Goal: Find contact information: Find contact information

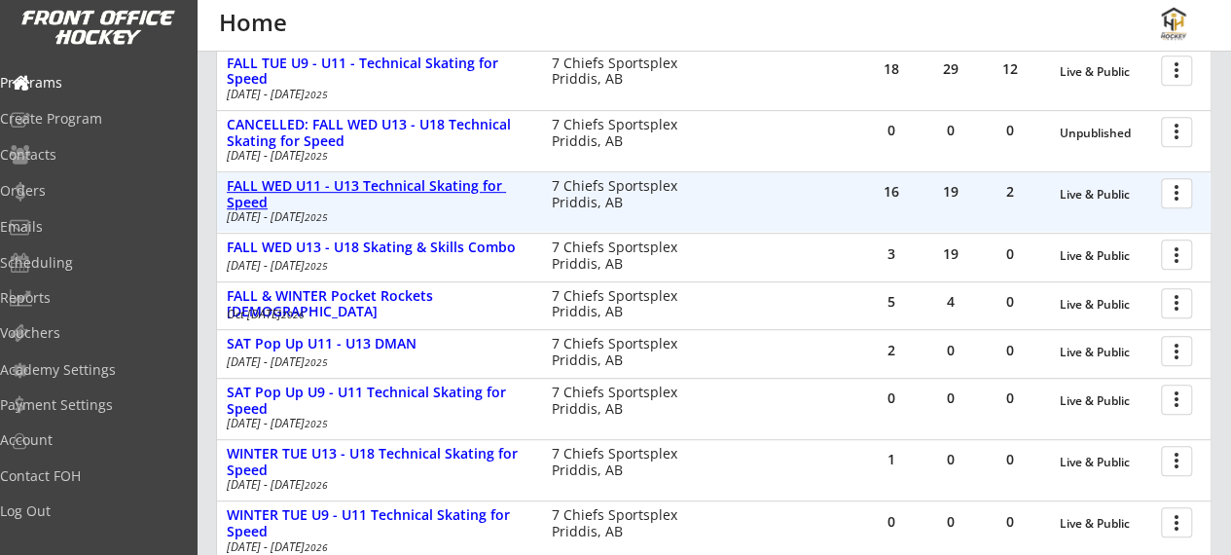
scroll to position [428, 0]
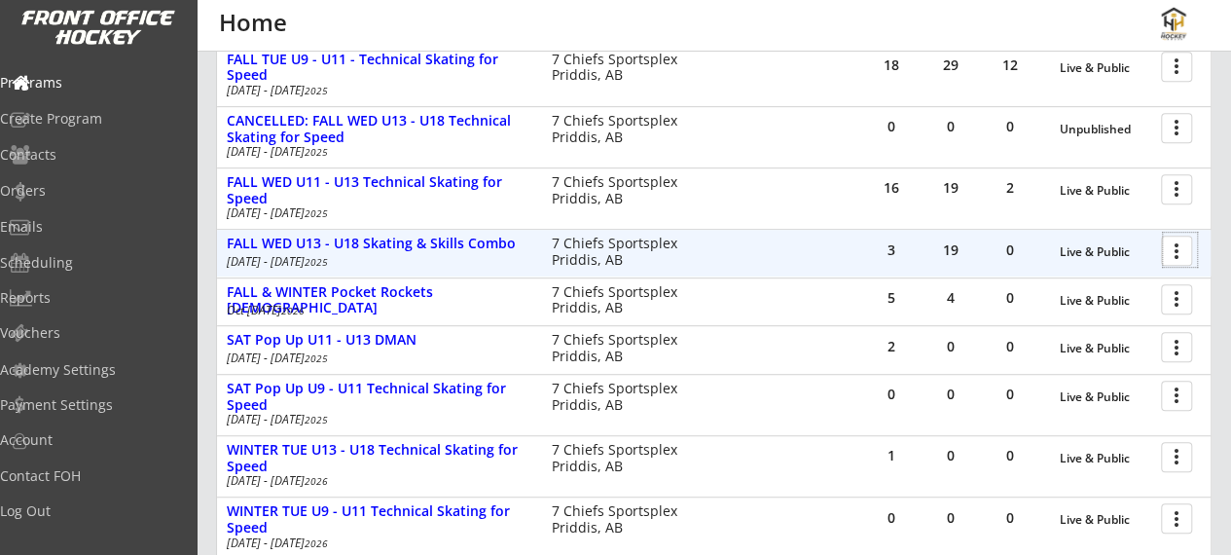
click at [1185, 245] on div at bounding box center [1180, 250] width 34 height 34
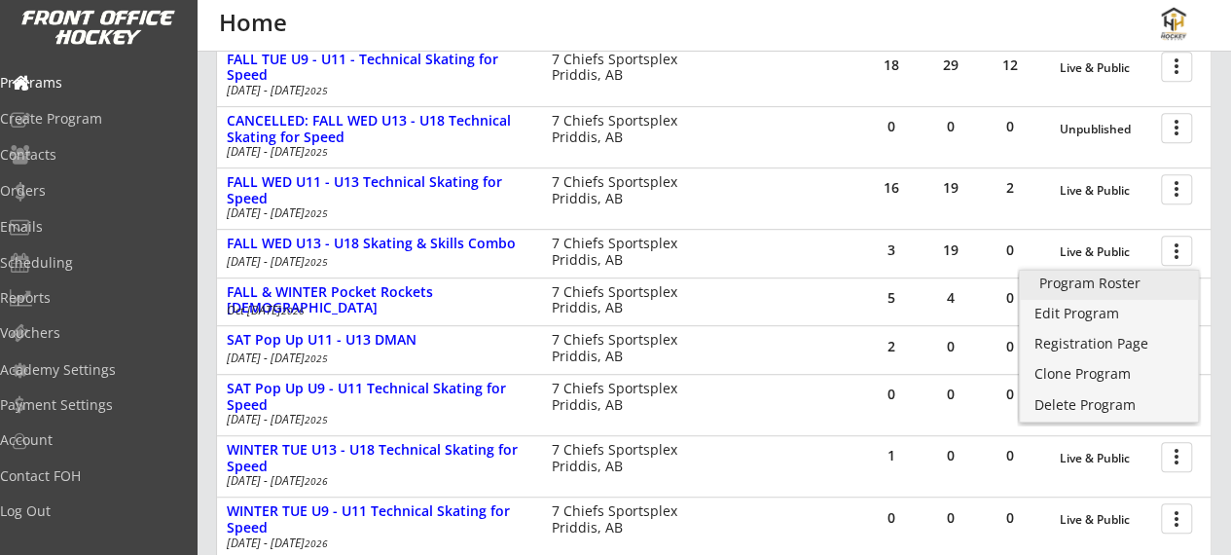
click at [1113, 280] on div "Program Roster" at bounding box center [1110, 283] width 140 height 14
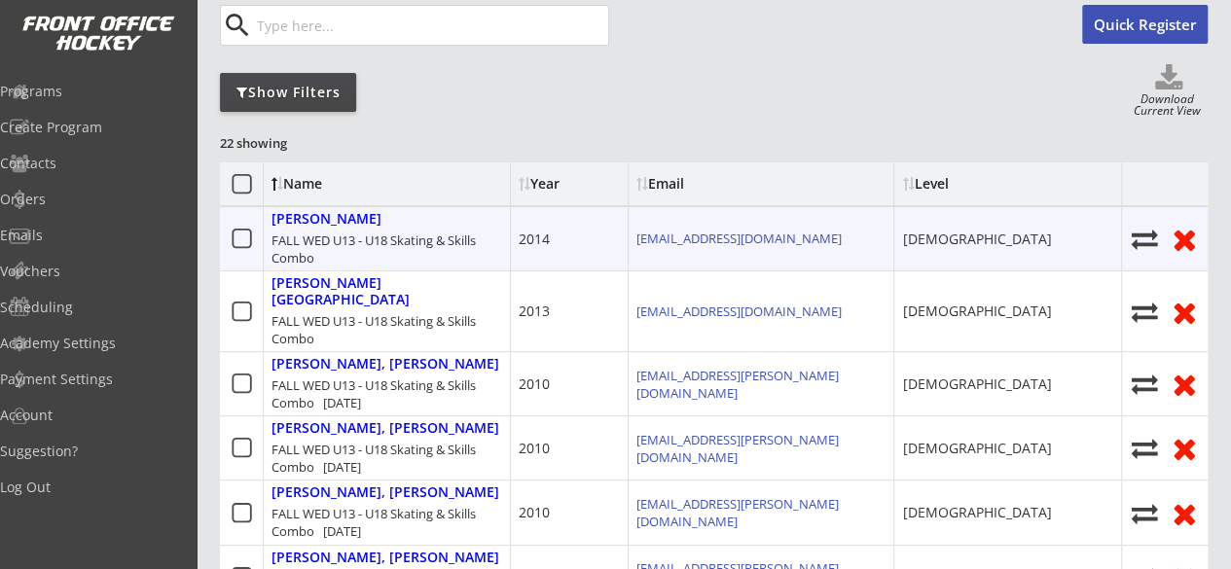
scroll to position [187, 0]
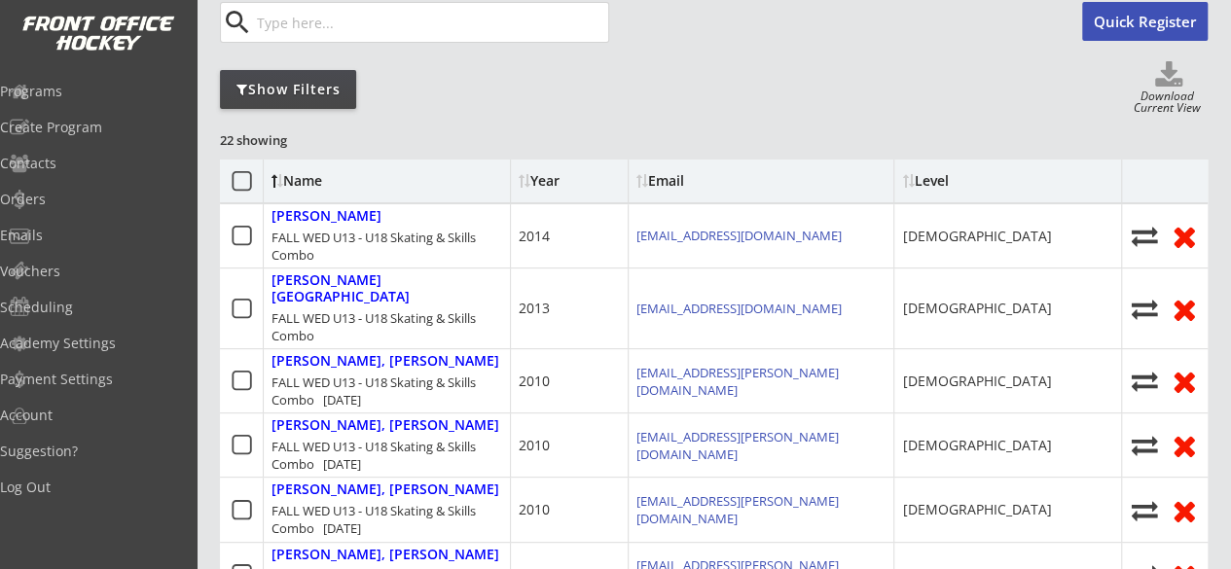
click at [310, 92] on div "Show Filters" at bounding box center [288, 89] width 136 height 19
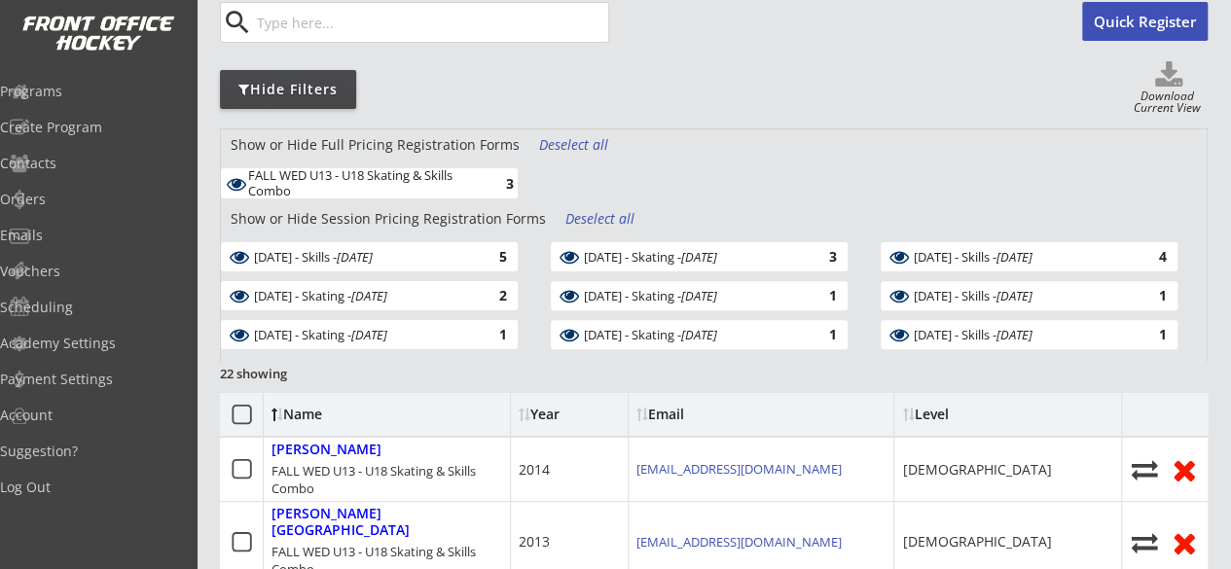
click at [559, 145] on div "Deselect all" at bounding box center [575, 144] width 72 height 19
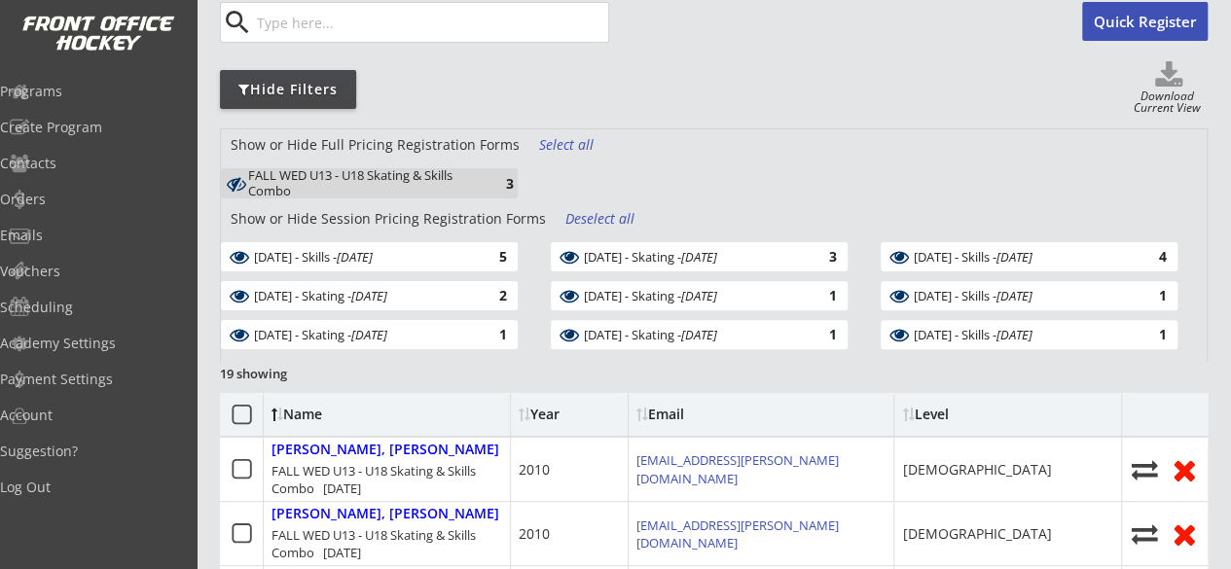
scroll to position [0, 0]
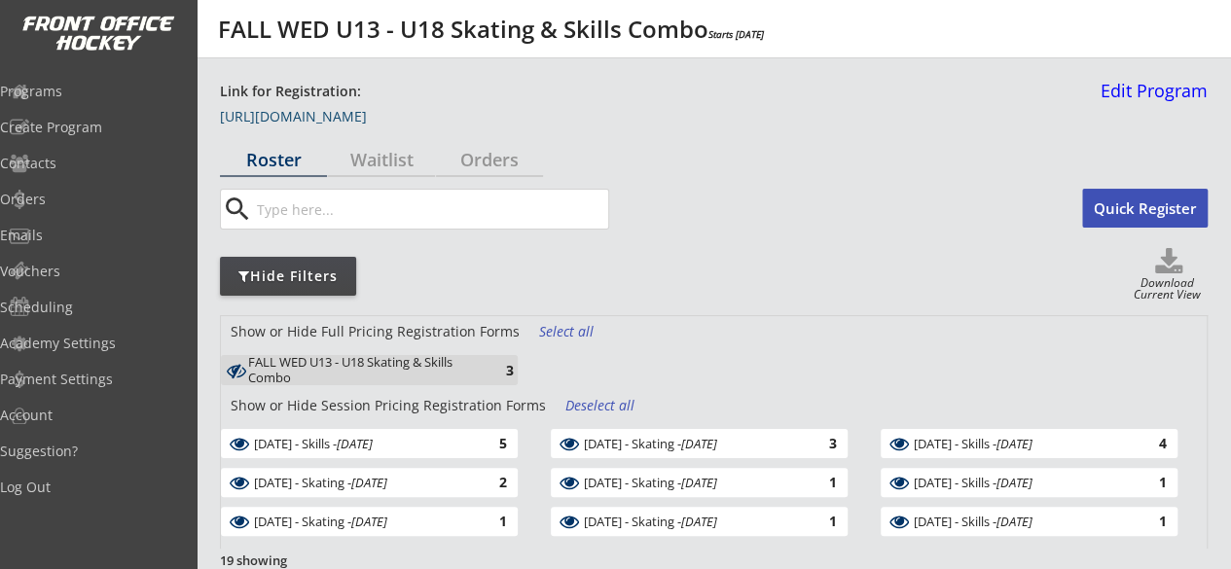
click at [415, 117] on link "https://frontofficehockey.com/mhh-program/1759702850346x793050613189443600" at bounding box center [317, 120] width 195 height 21
click at [88, 163] on div "Contacts" at bounding box center [92, 164] width 175 height 14
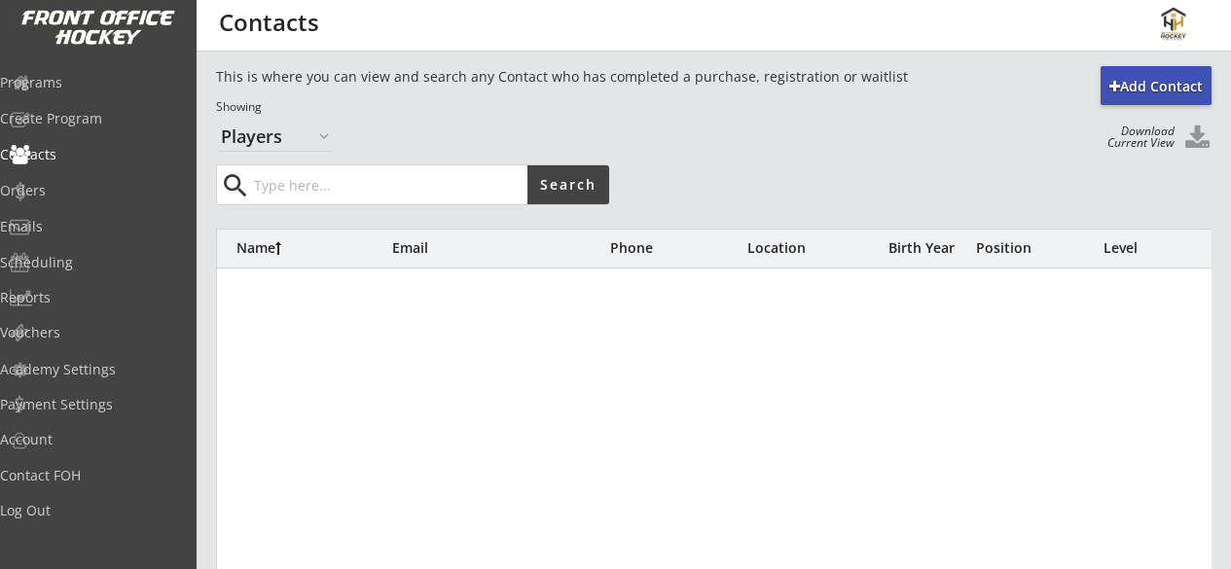
select select ""Players""
click at [313, 185] on input "input" at bounding box center [388, 184] width 277 height 39
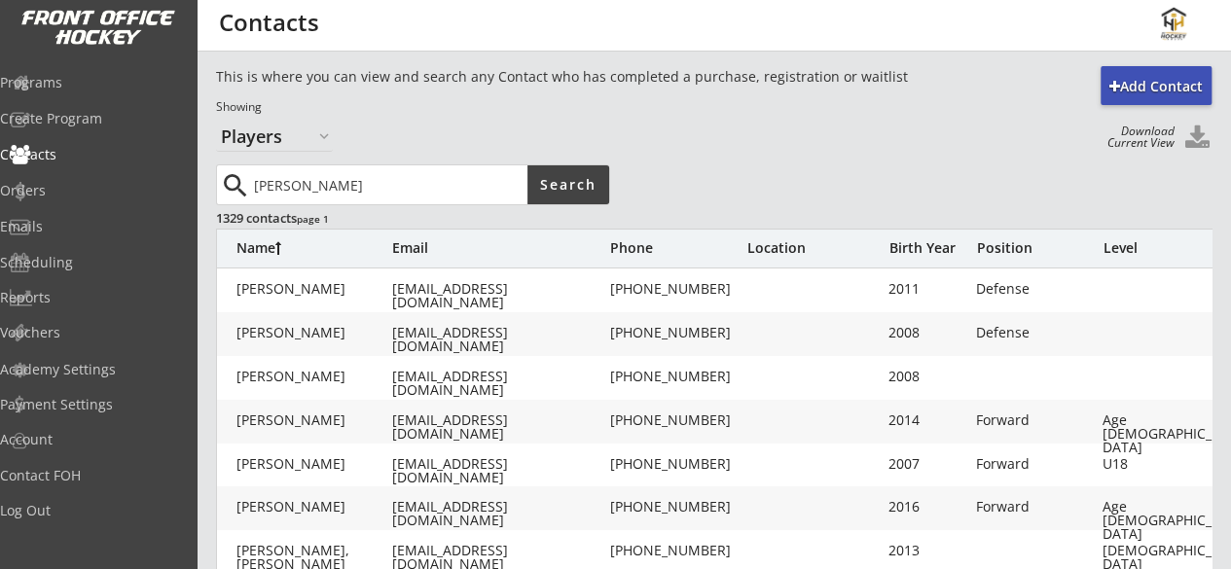
type input "troy"
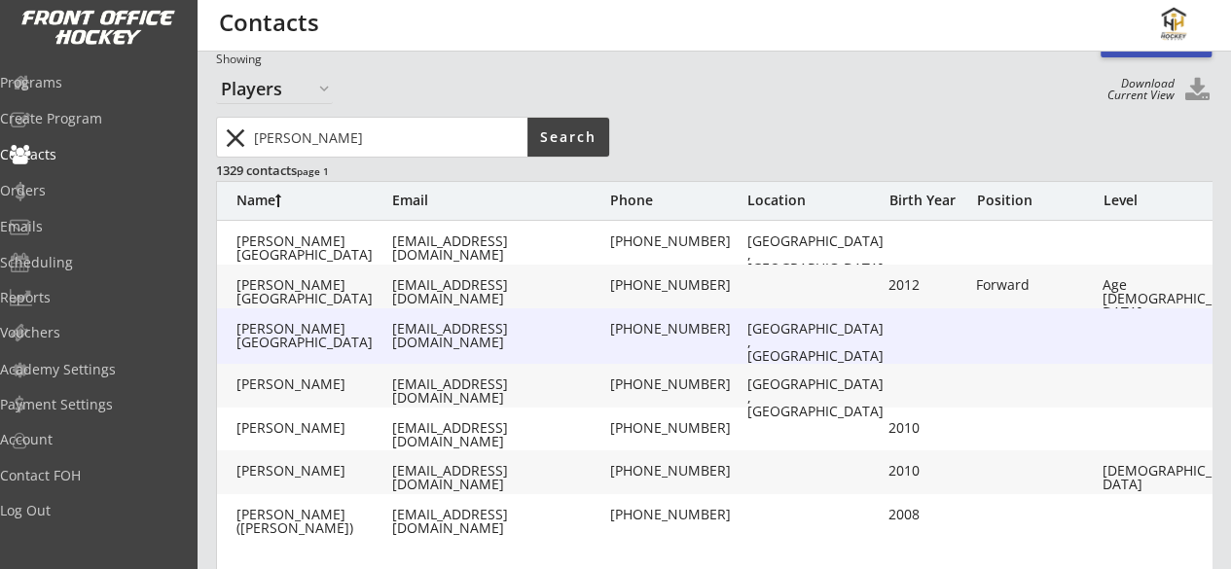
scroll to position [68, 0]
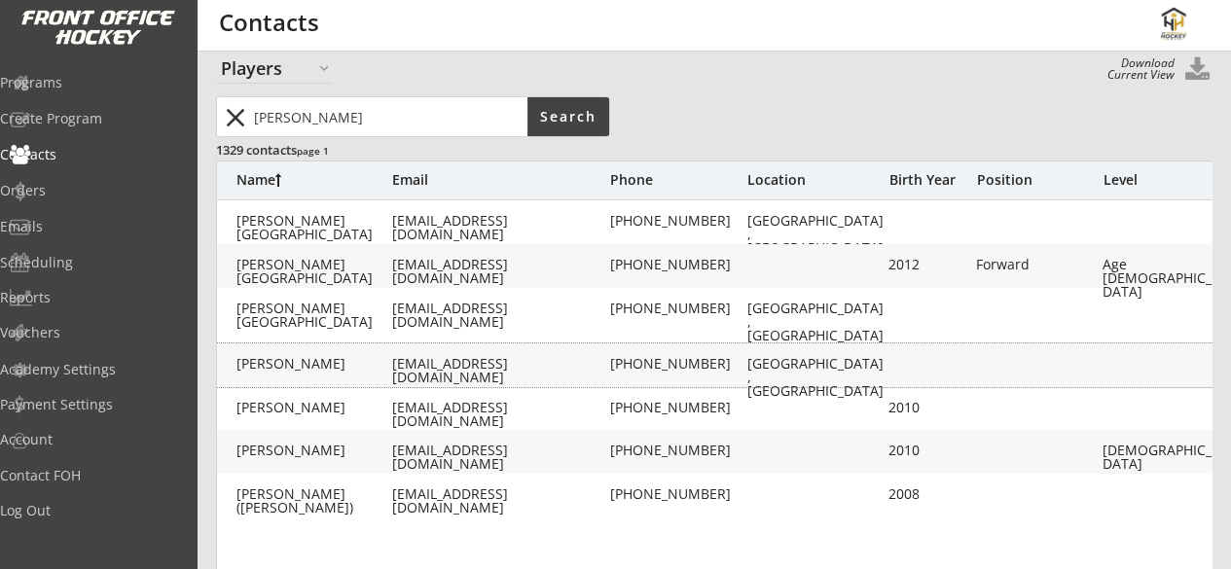
click at [540, 361] on div "tmaschke19@gmail.com" at bounding box center [499, 370] width 214 height 27
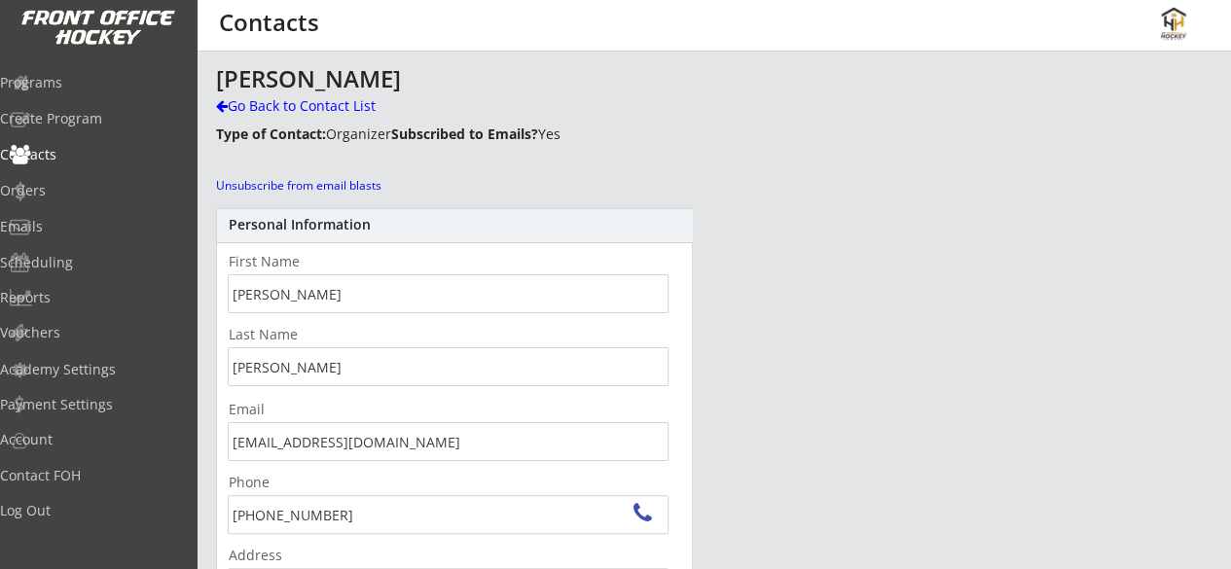
scroll to position [21, 0]
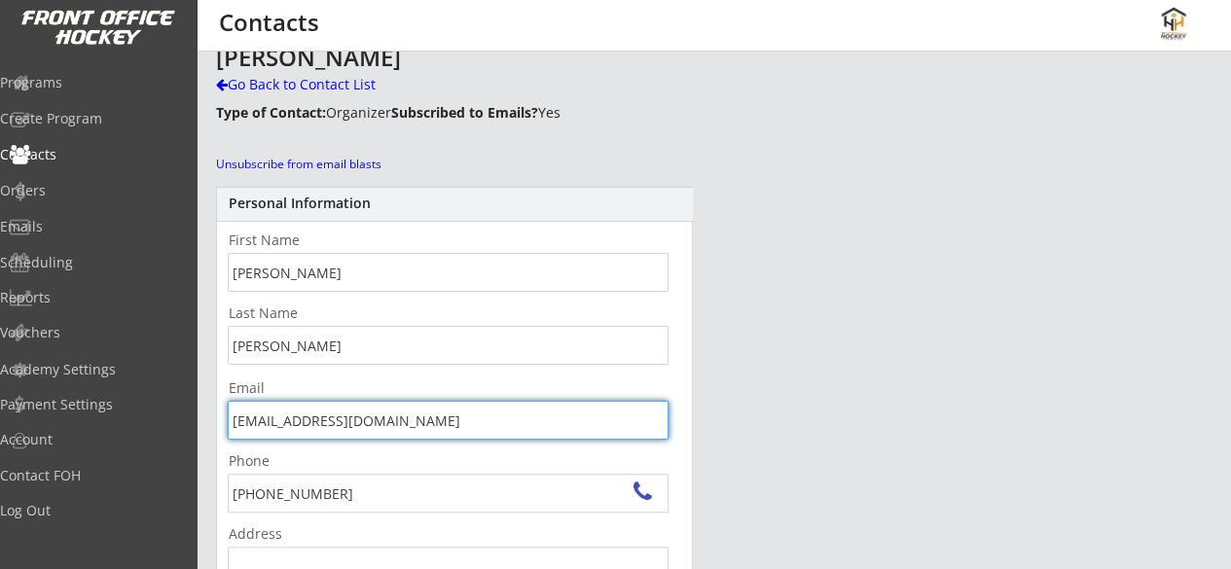
drag, startPoint x: 426, startPoint y: 415, endPoint x: 206, endPoint y: 416, distance: 220.0
